Goal: Communication & Community: Answer question/provide support

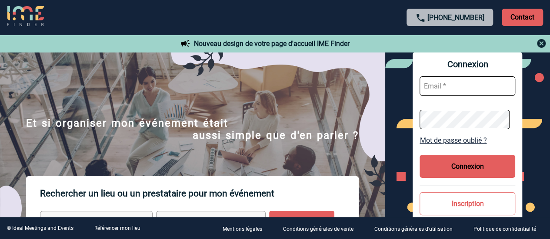
type input "leila.obremski@capgemini.com"
click at [461, 169] on button "Connexion" at bounding box center [467, 166] width 96 height 23
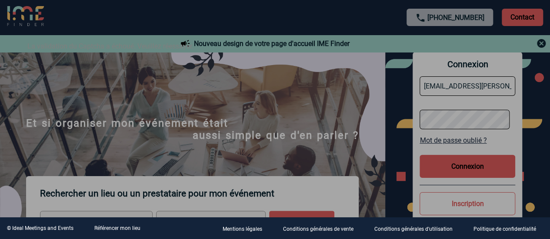
click at [456, 163] on div at bounding box center [275, 119] width 550 height 239
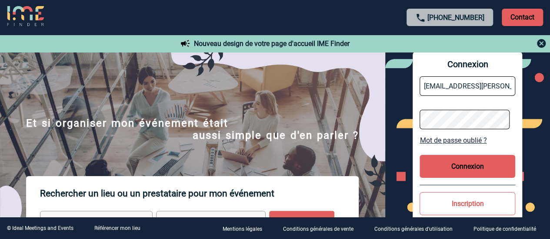
click at [478, 169] on button "Connexion" at bounding box center [467, 166] width 96 height 23
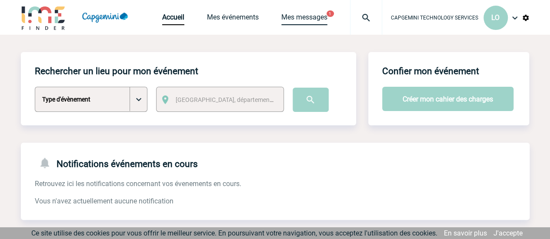
click at [322, 17] on link "Mes messages" at bounding box center [304, 19] width 46 height 12
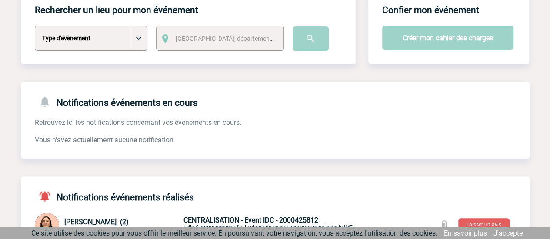
scroll to position [217, 0]
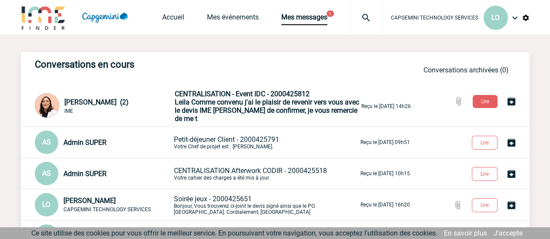
click at [245, 108] on span "Leila Comme convenu j'ai le plaisir de revenir vers vous avec le devis IME Afin…" at bounding box center [267, 110] width 184 height 25
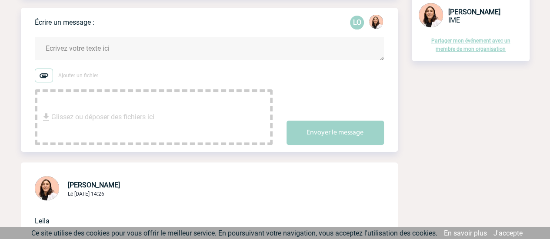
scroll to position [43, 0]
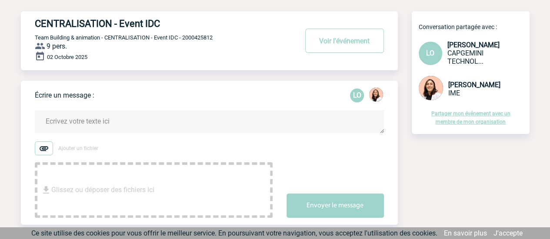
click at [127, 123] on textarea at bounding box center [209, 121] width 349 height 23
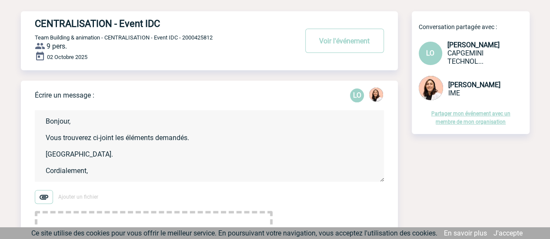
scroll to position [130, 0]
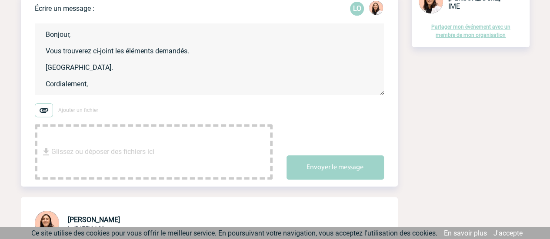
type textarea "Bonjour, Vous trouverez ci-joint les éléments demandés. Merci. Cordialement,"
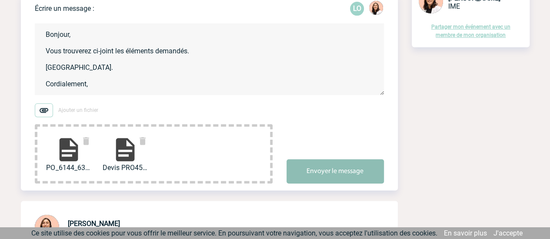
click at [312, 167] on button "Envoyer le message" at bounding box center [334, 172] width 97 height 24
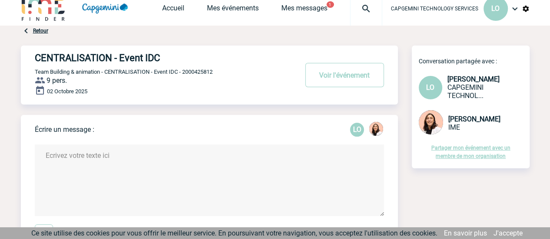
scroll to position [0, 0]
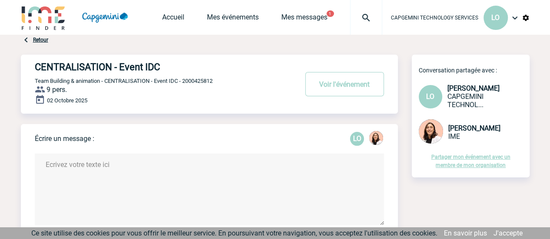
click at [301, 3] on div "Accueil Mes événements Mes messages 1 Projet, client Projet, client" at bounding box center [272, 17] width 220 height 35
click at [299, 13] on link "Mes messages" at bounding box center [304, 19] width 46 height 12
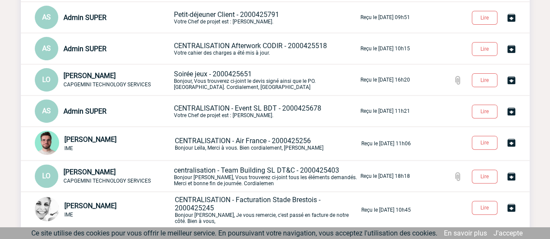
scroll to position [22, 0]
